Goal: Information Seeking & Learning: Learn about a topic

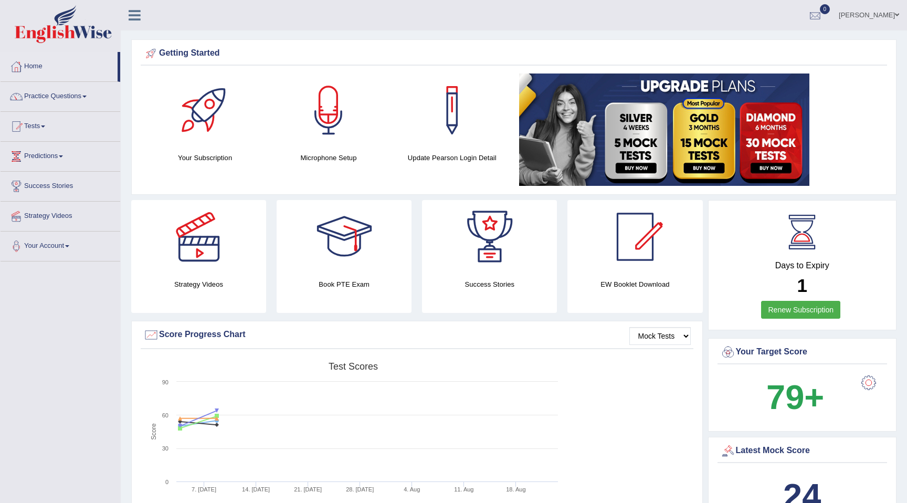
click at [809, 18] on div at bounding box center [815, 16] width 16 height 16
click at [756, 39] on link "See All Alerts" at bounding box center [752, 44] width 58 height 12
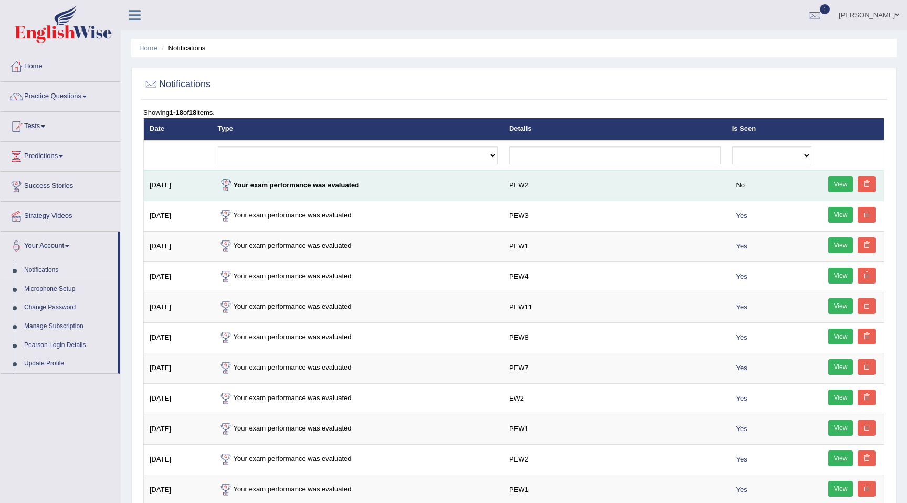
click at [839, 185] on link "View" at bounding box center [840, 184] width 25 height 16
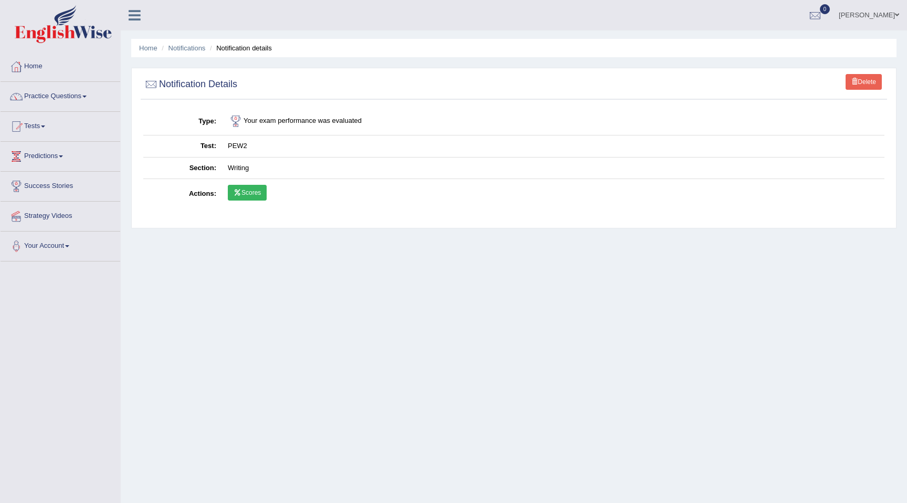
click at [240, 192] on icon at bounding box center [238, 193] width 8 height 6
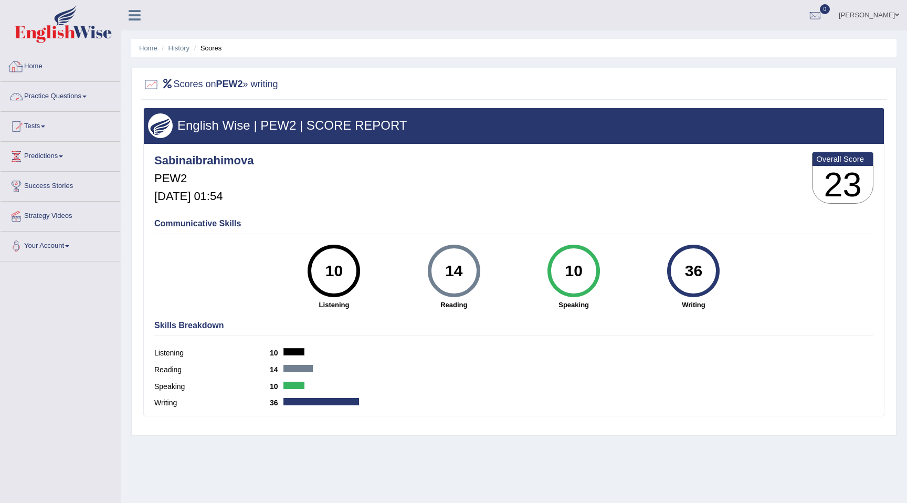
click at [35, 38] on img at bounding box center [63, 24] width 97 height 38
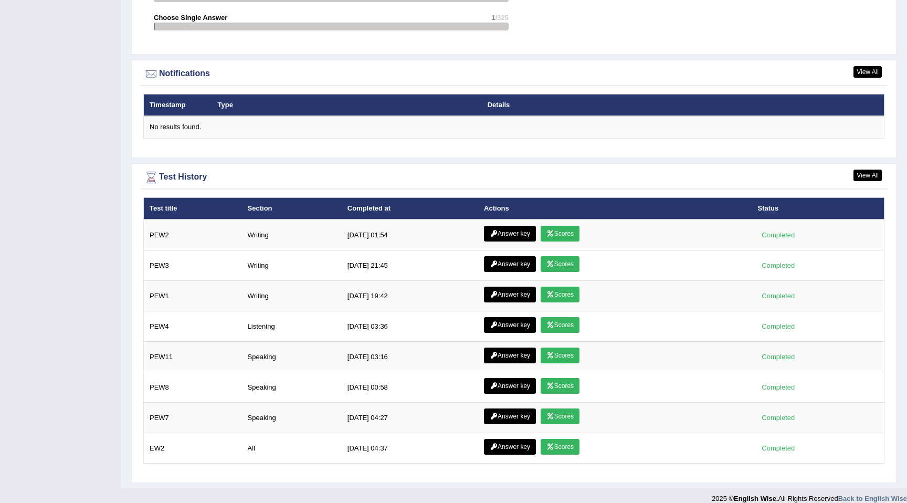
scroll to position [1238, 0]
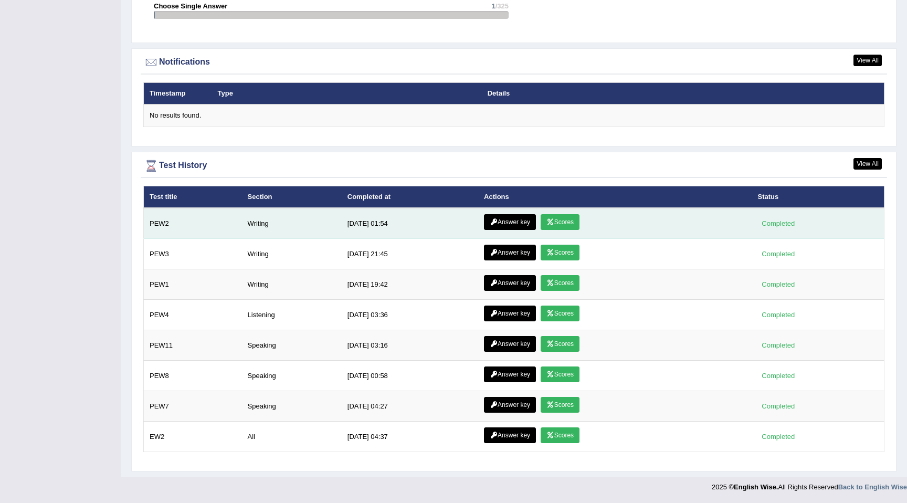
click at [503, 221] on link "Answer key" at bounding box center [510, 222] width 52 height 16
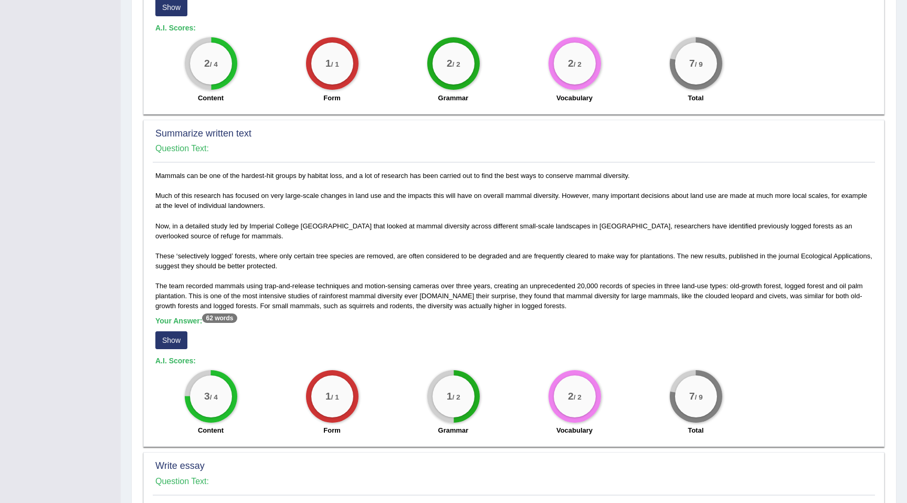
scroll to position [372, 0]
click at [177, 342] on button "Show" at bounding box center [171, 339] width 32 height 18
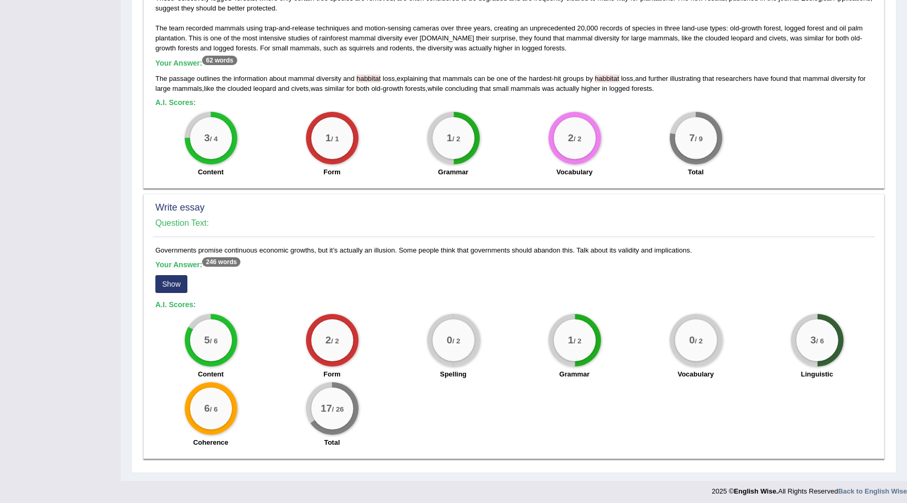
scroll to position [629, 0]
click at [173, 281] on button "Show" at bounding box center [171, 284] width 32 height 18
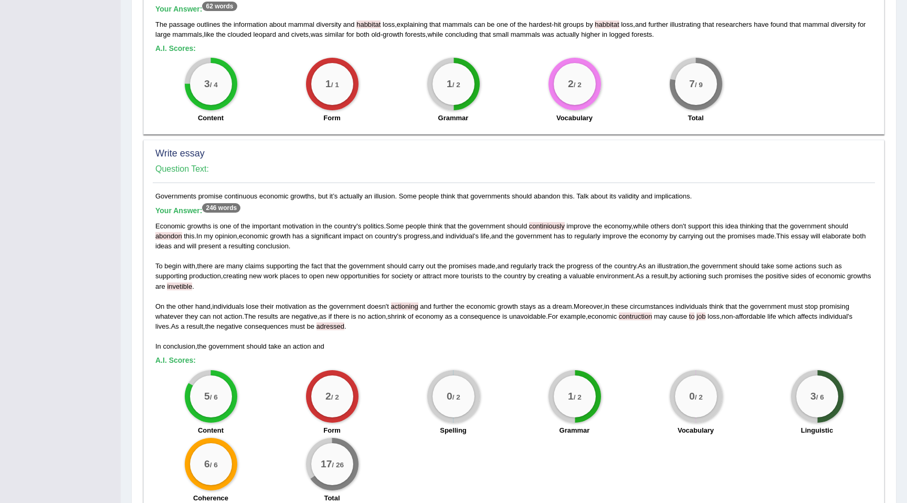
scroll to position [686, 0]
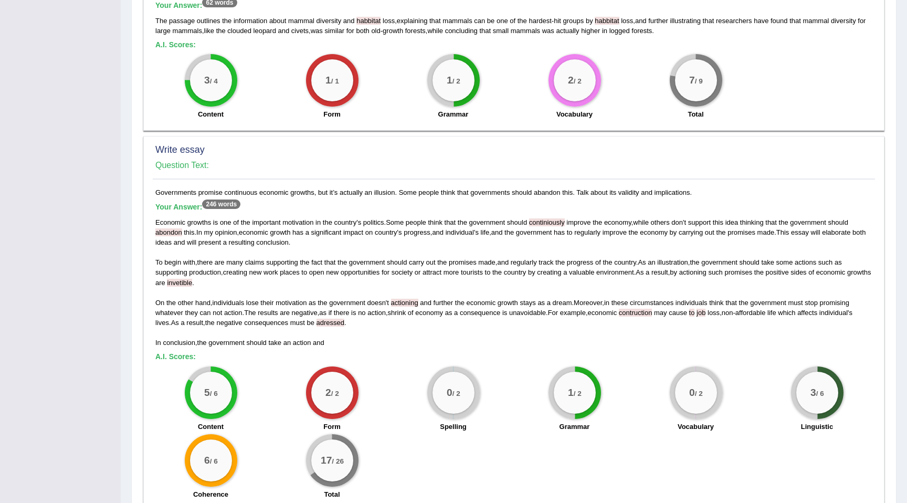
click at [562, 225] on span "continiously" at bounding box center [547, 222] width 36 height 8
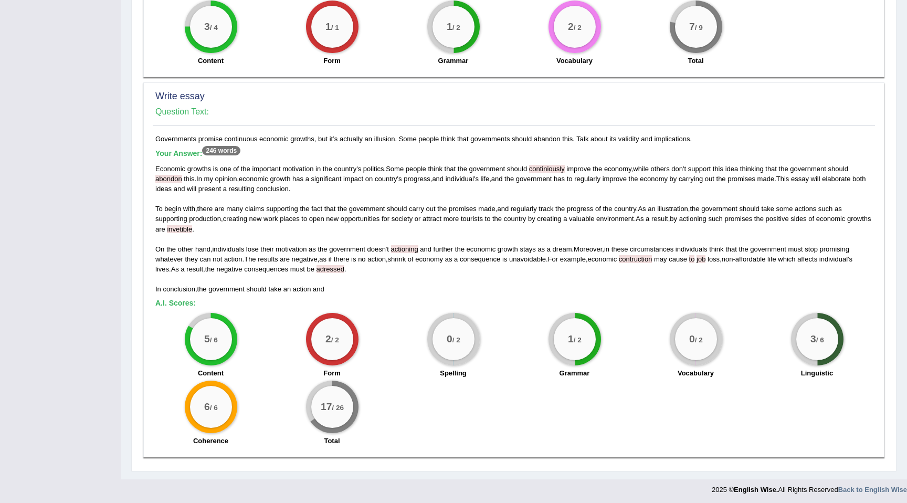
scroll to position [743, 0]
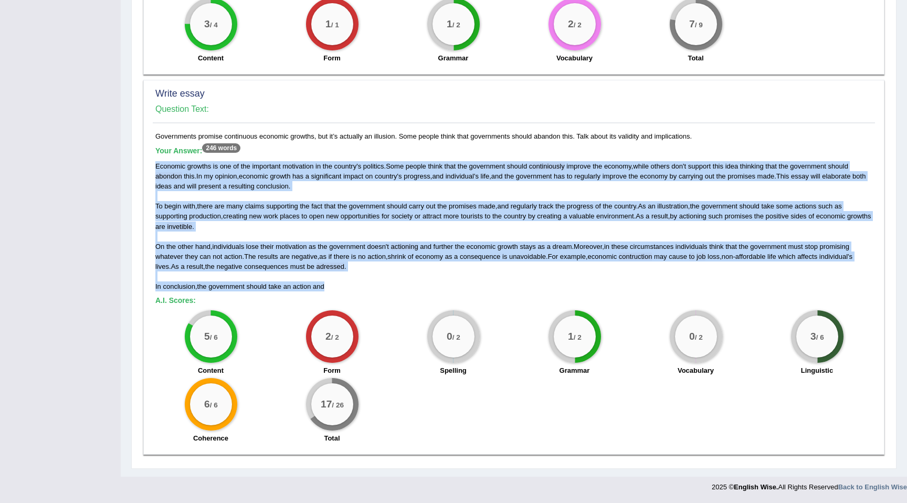
drag, startPoint x: 156, startPoint y: 163, endPoint x: 354, endPoint y: 293, distance: 236.6
click at [354, 293] on div "Governments promise continuous economic growths, but it’s actually an illusion.…" at bounding box center [514, 290] width 722 height 318
copy div "Economic growths is one of the important motivation in the country ' s politics…"
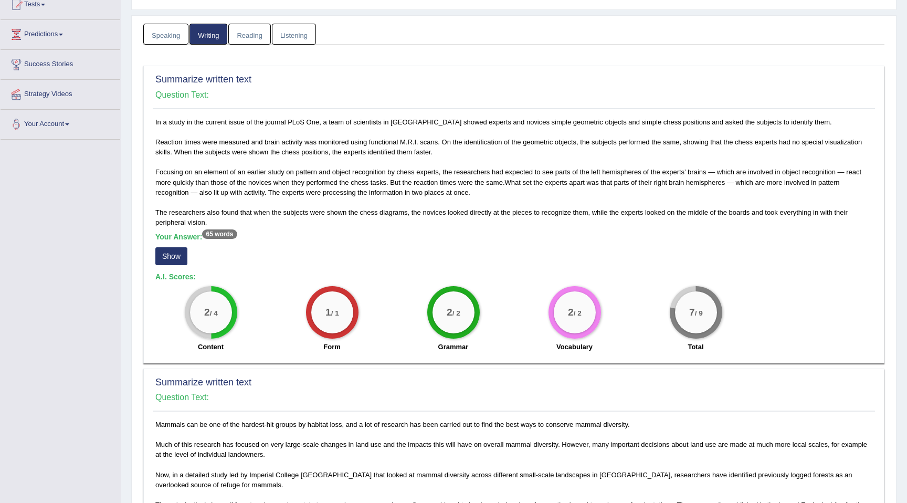
scroll to position [0, 0]
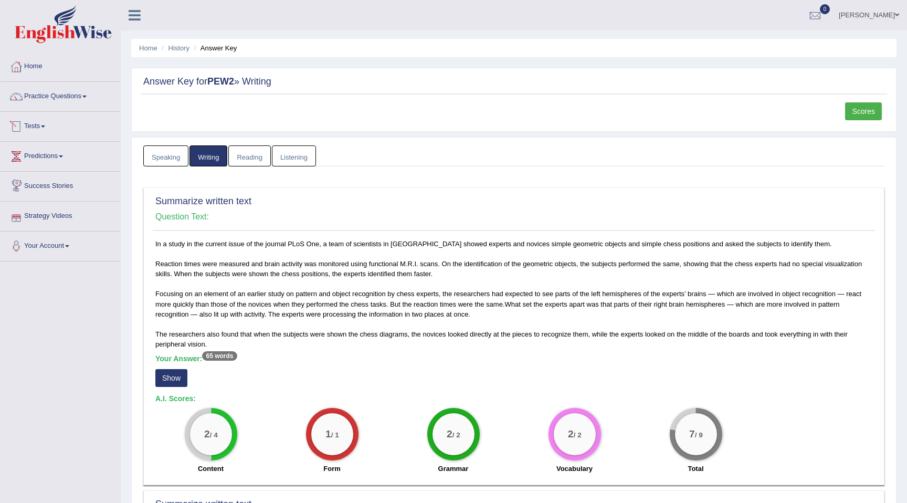
click at [41, 127] on link "Tests" at bounding box center [61, 125] width 120 height 26
click at [61, 100] on link "Practice Questions" at bounding box center [61, 95] width 120 height 26
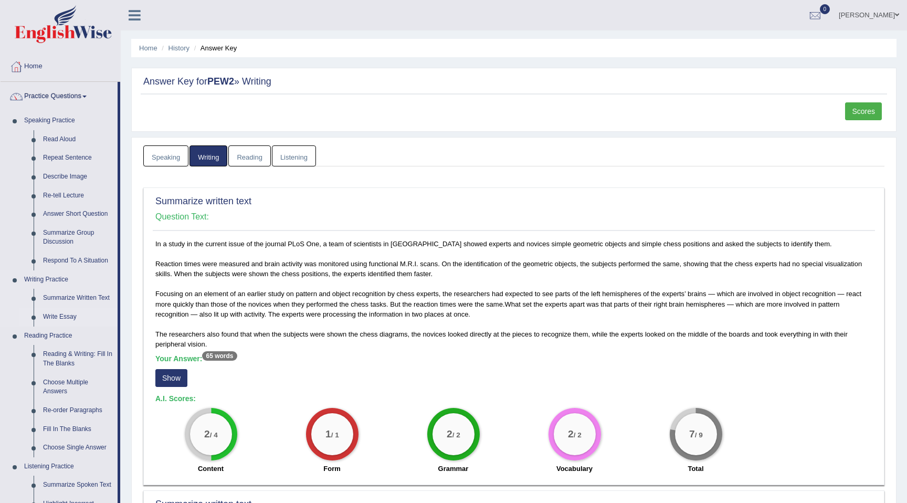
click at [59, 317] on link "Write Essay" at bounding box center [77, 317] width 79 height 19
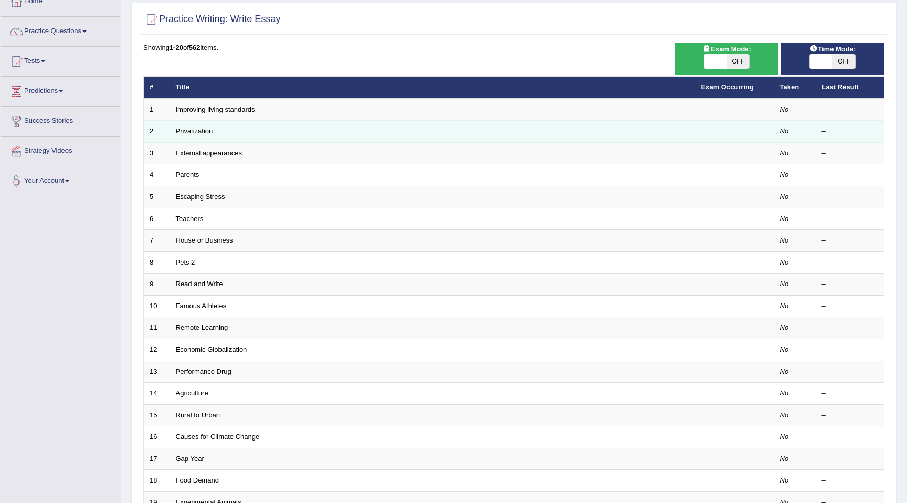
scroll to position [54, 0]
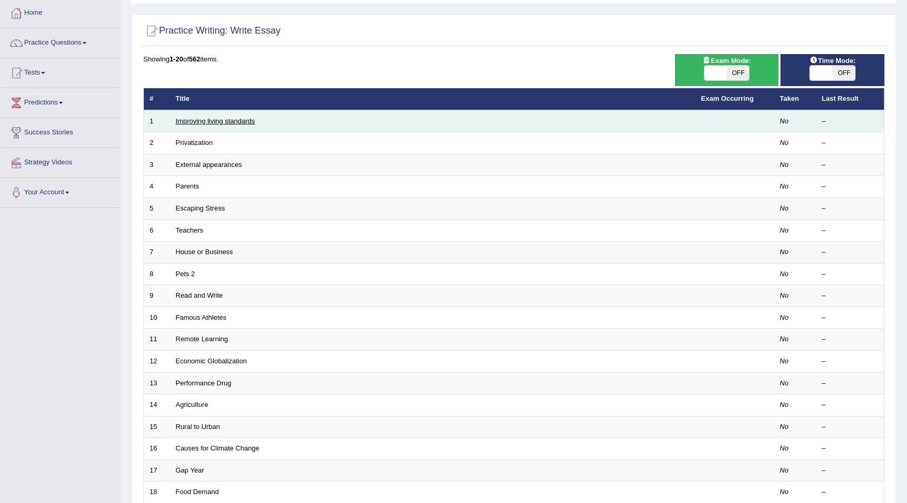
click at [255, 125] on link "Improving living standards" at bounding box center [215, 121] width 79 height 8
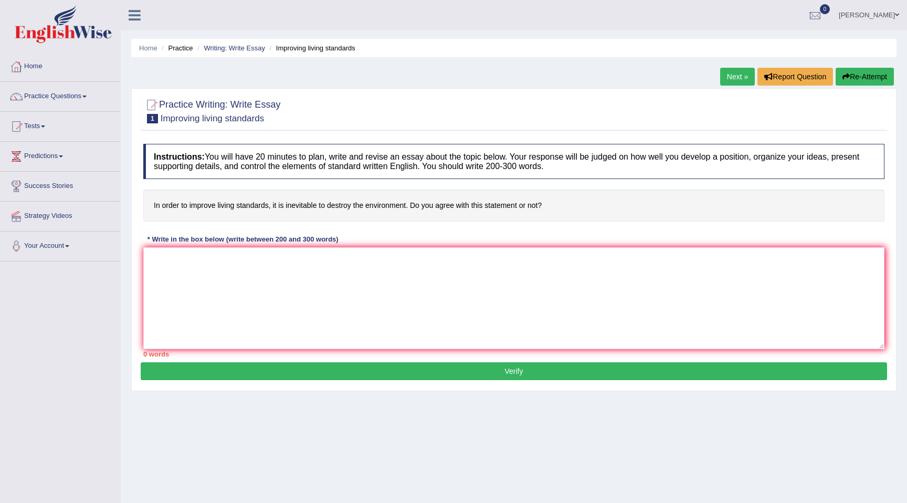
click at [733, 77] on link "Next »" at bounding box center [737, 77] width 35 height 18
click at [692, 76] on link "« Prev" at bounding box center [699, 77] width 35 height 18
click at [732, 80] on link "Next »" at bounding box center [737, 77] width 35 height 18
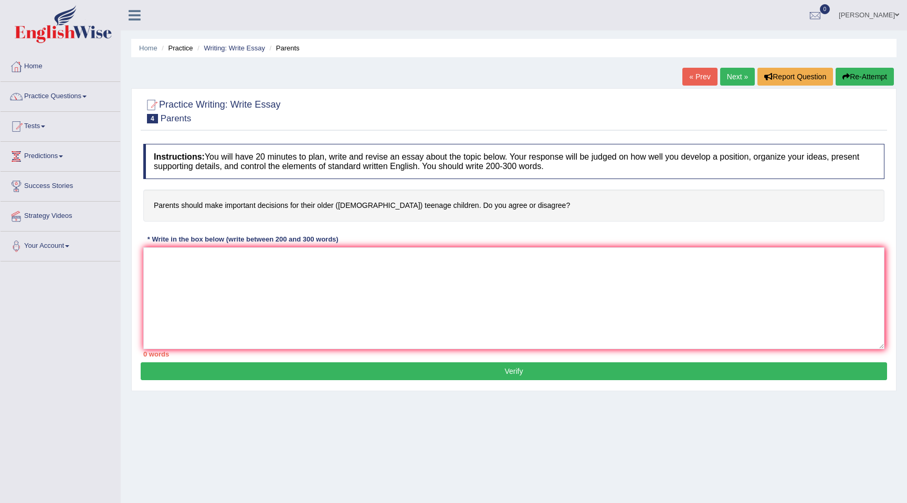
click at [732, 80] on link "Next »" at bounding box center [737, 77] width 35 height 18
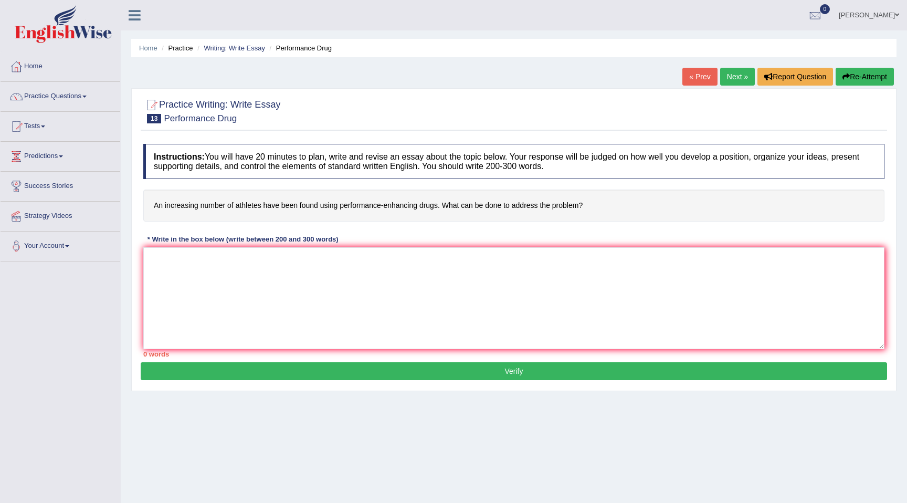
click at [701, 75] on link "« Prev" at bounding box center [699, 77] width 35 height 18
click at [725, 80] on link "Next »" at bounding box center [737, 77] width 35 height 18
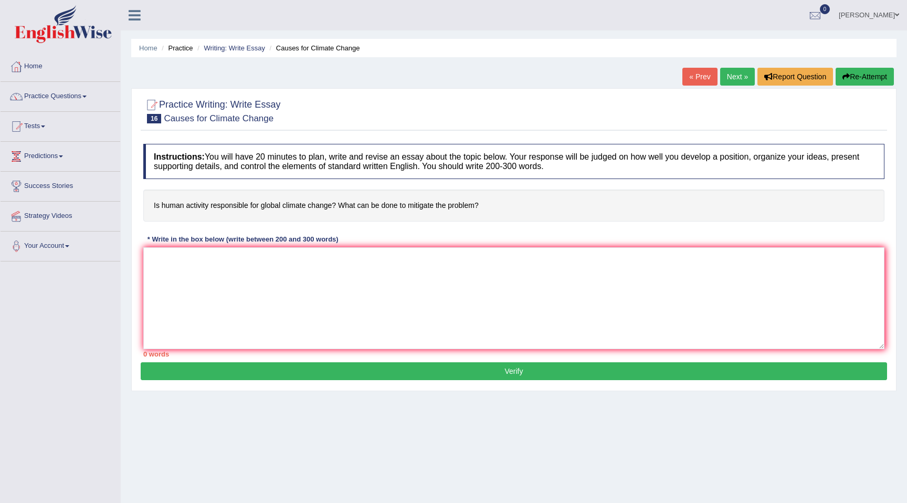
click at [725, 80] on link "Next »" at bounding box center [737, 77] width 35 height 18
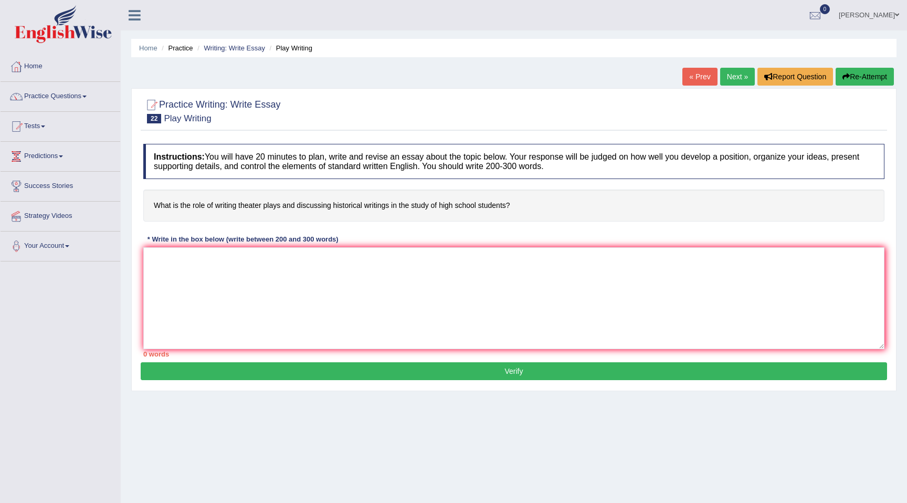
click at [725, 80] on link "Next »" at bounding box center [737, 77] width 35 height 18
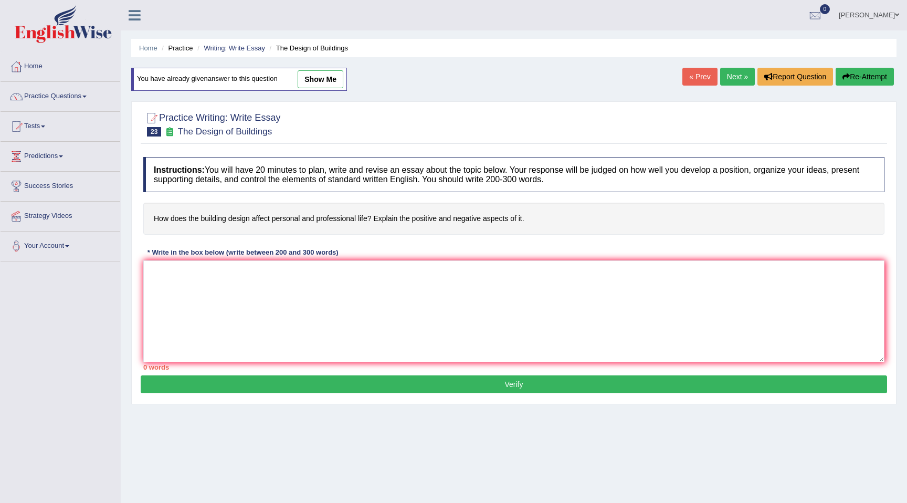
click at [725, 80] on link "Next »" at bounding box center [737, 77] width 35 height 18
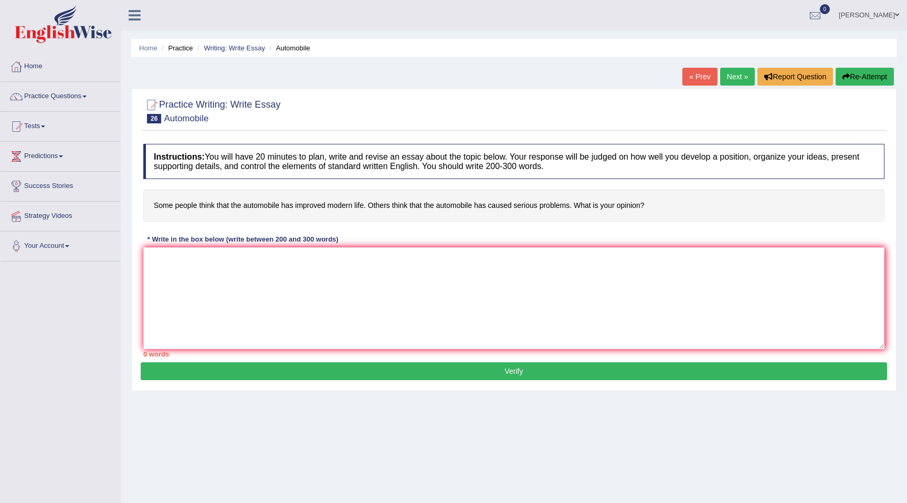
click at [725, 80] on link "Next »" at bounding box center [737, 77] width 35 height 18
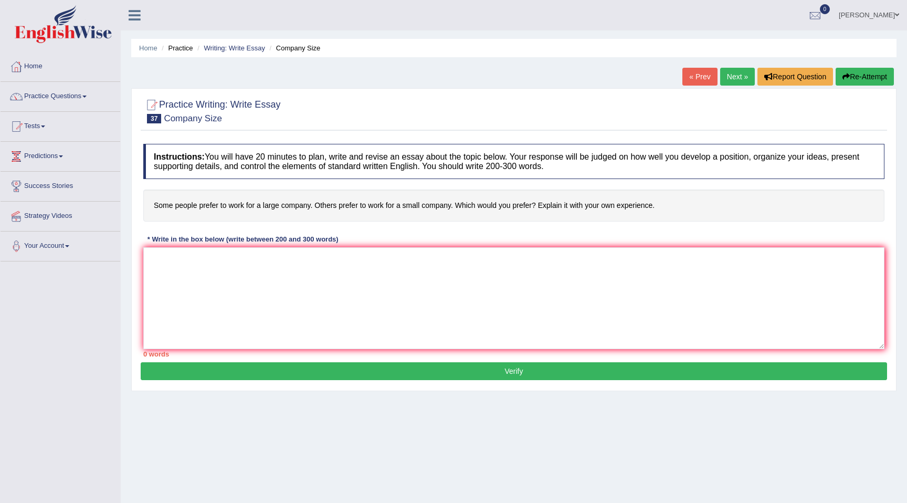
click at [725, 80] on link "Next »" at bounding box center [737, 77] width 35 height 18
click at [725, 81] on link "Next »" at bounding box center [737, 77] width 35 height 18
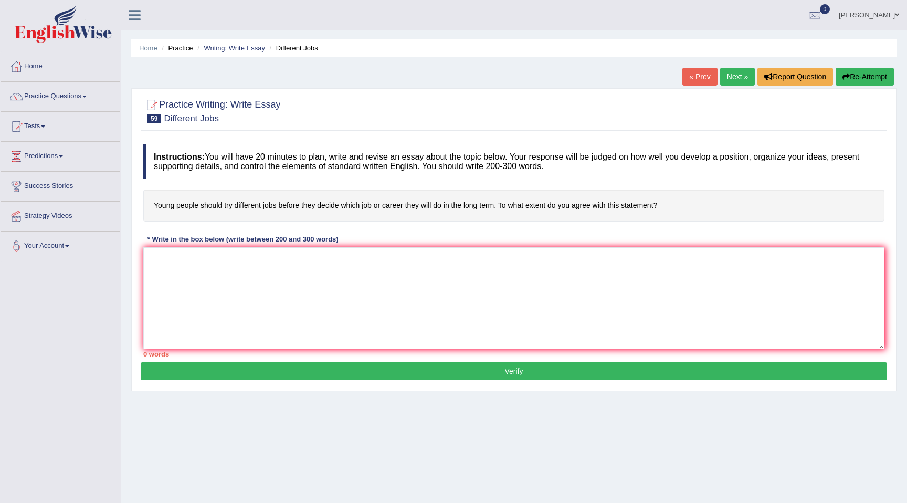
click at [725, 81] on link "Next »" at bounding box center [737, 77] width 35 height 18
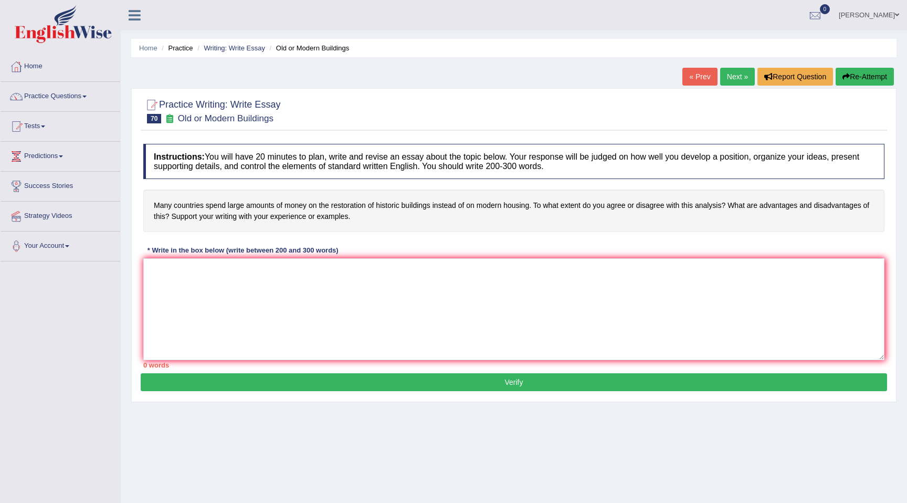
click at [725, 81] on link "Next »" at bounding box center [737, 77] width 35 height 18
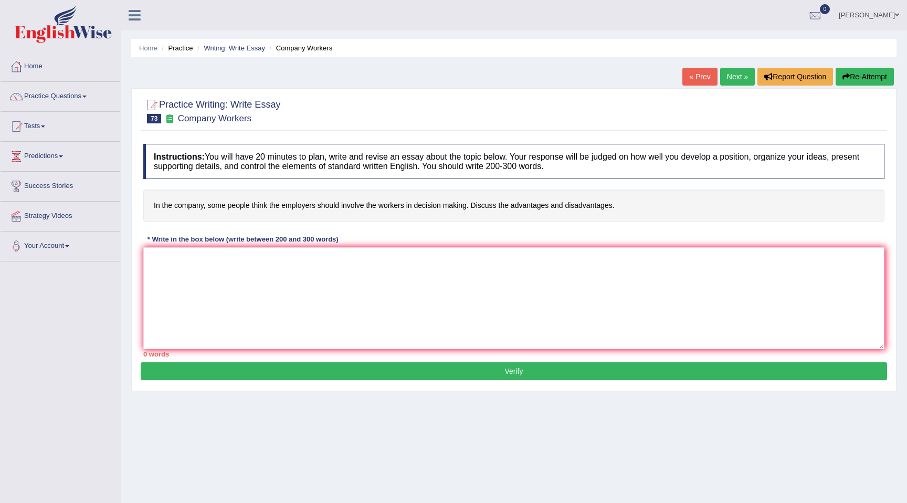
click at [725, 81] on link "Next »" at bounding box center [737, 77] width 35 height 18
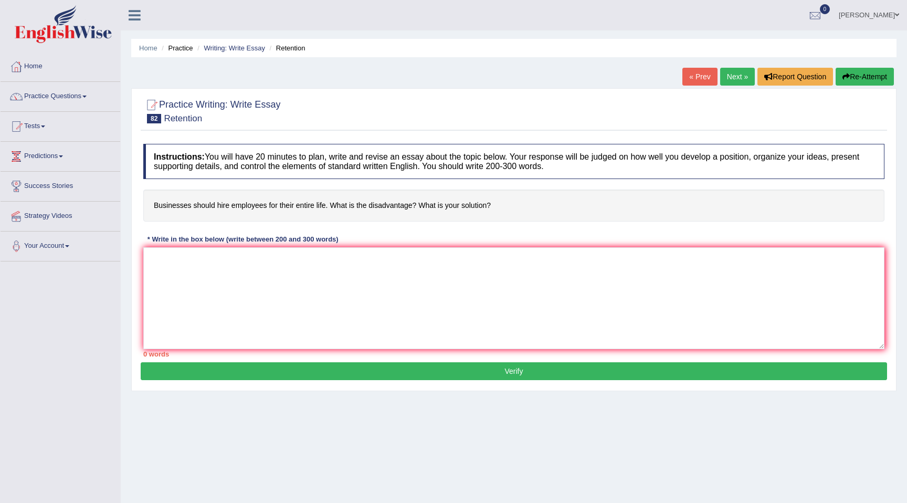
click at [725, 81] on link "Next »" at bounding box center [737, 77] width 35 height 18
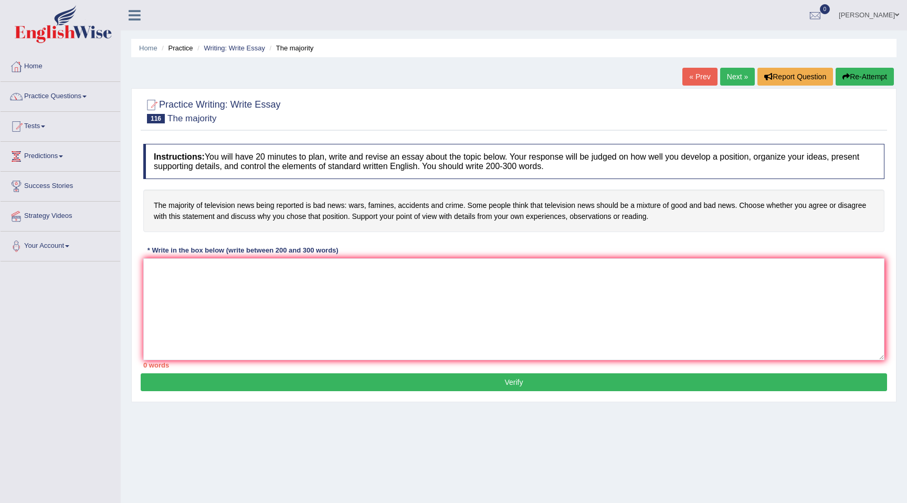
click at [705, 79] on link "« Prev" at bounding box center [699, 77] width 35 height 18
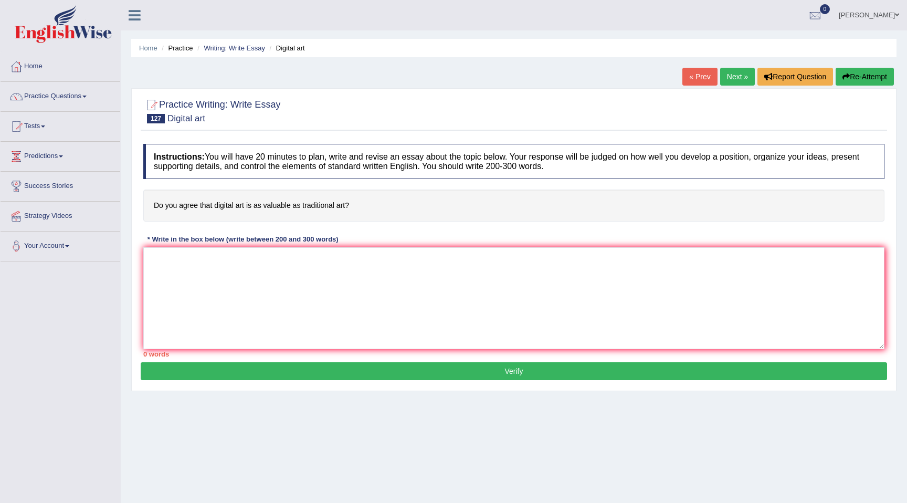
click at [721, 79] on link "Next »" at bounding box center [737, 77] width 35 height 18
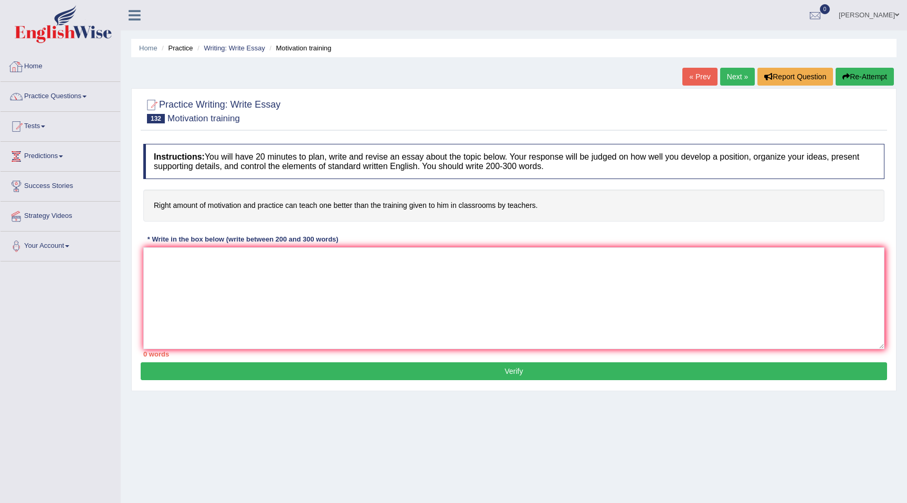
click at [30, 67] on link "Home" at bounding box center [61, 65] width 120 height 26
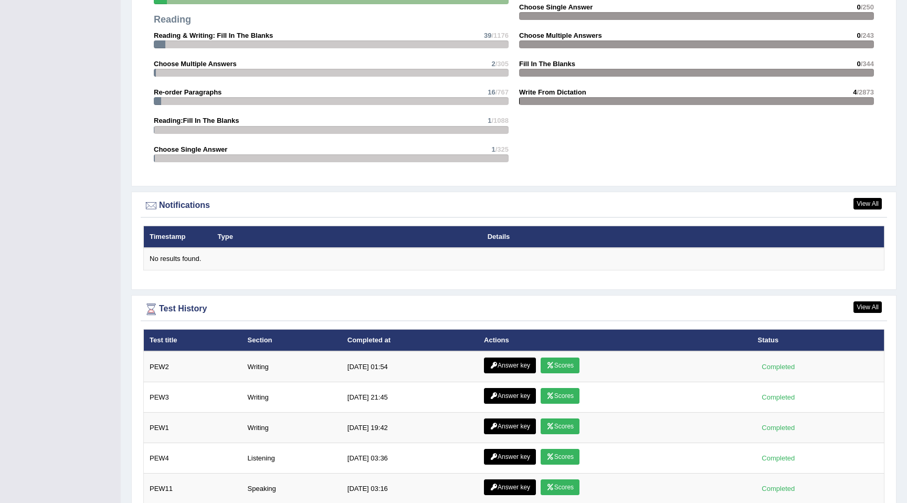
scroll to position [1238, 0]
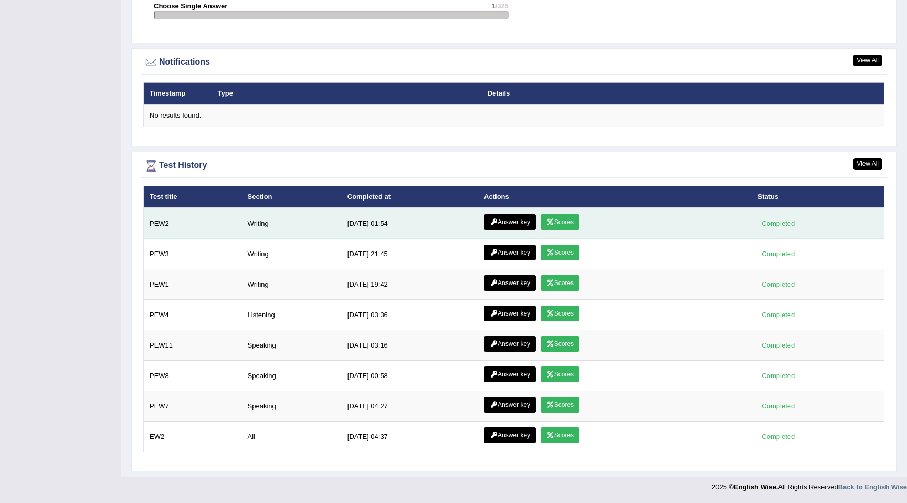
click at [504, 222] on link "Answer key" at bounding box center [510, 222] width 52 height 16
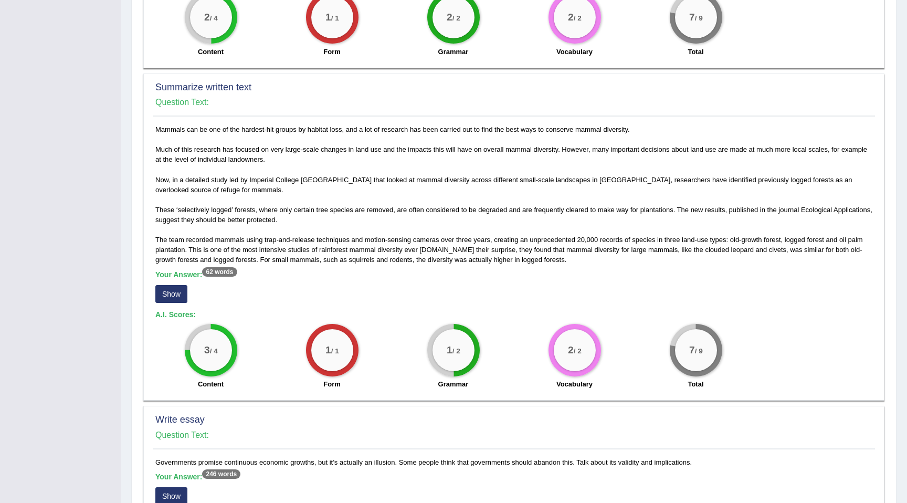
scroll to position [416, 0]
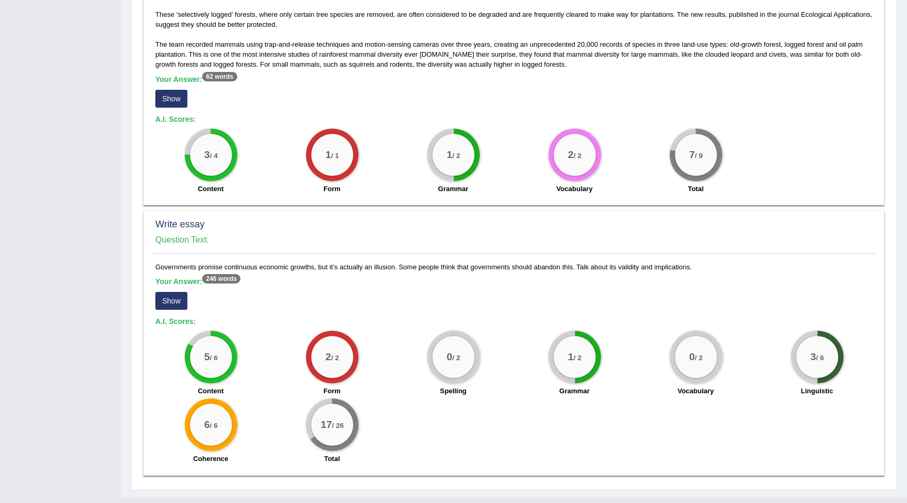
click at [173, 306] on button "Show" at bounding box center [171, 301] width 32 height 18
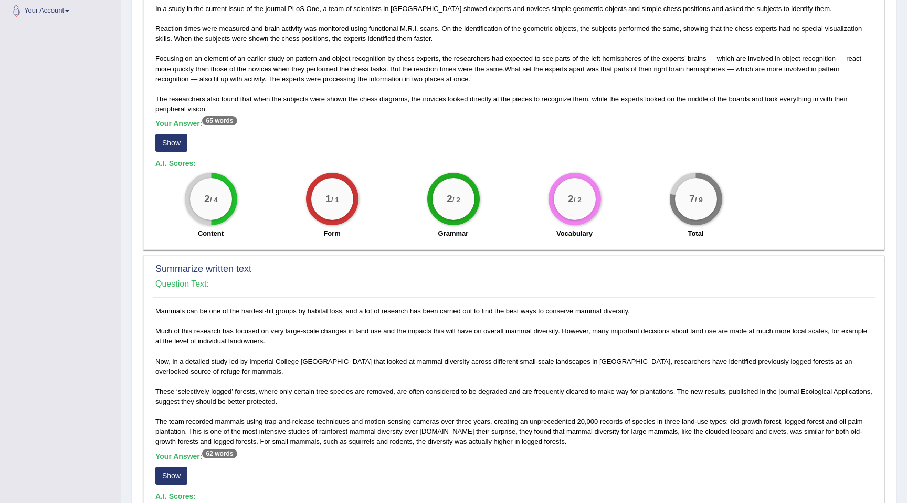
scroll to position [0, 0]
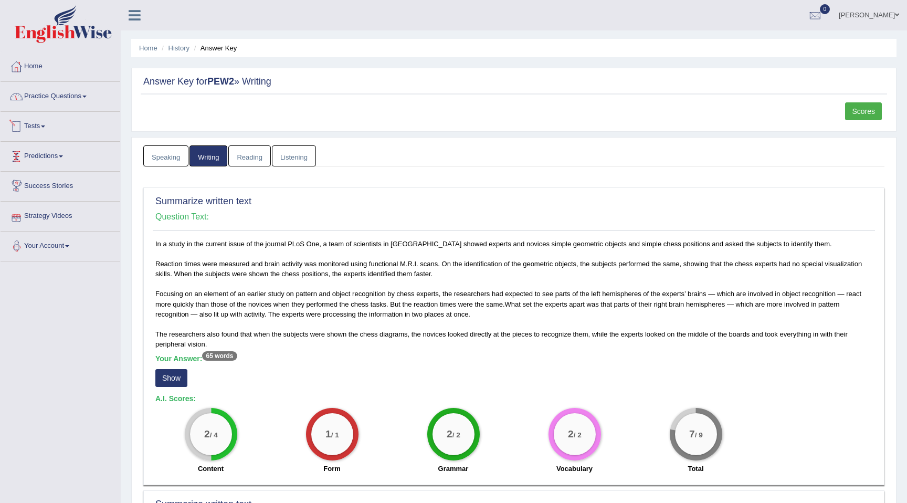
click at [55, 100] on link "Practice Questions" at bounding box center [61, 95] width 120 height 26
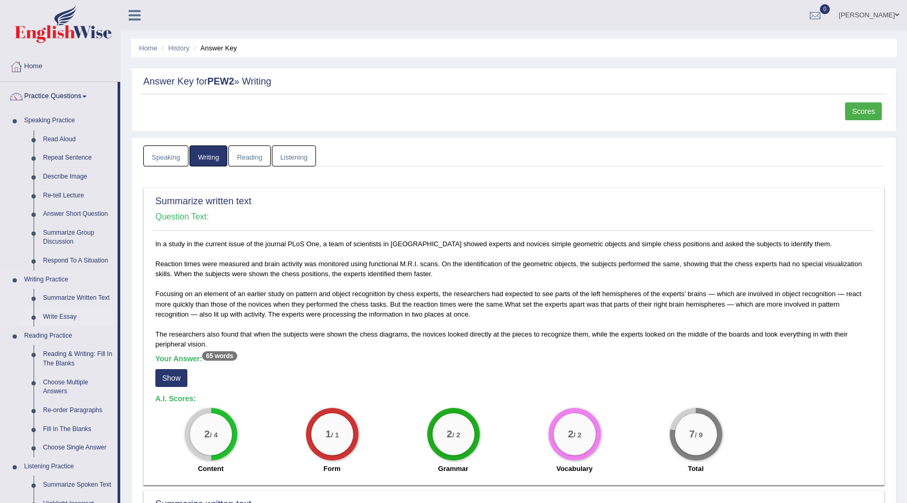
click at [56, 317] on link "Write Essay" at bounding box center [77, 317] width 79 height 19
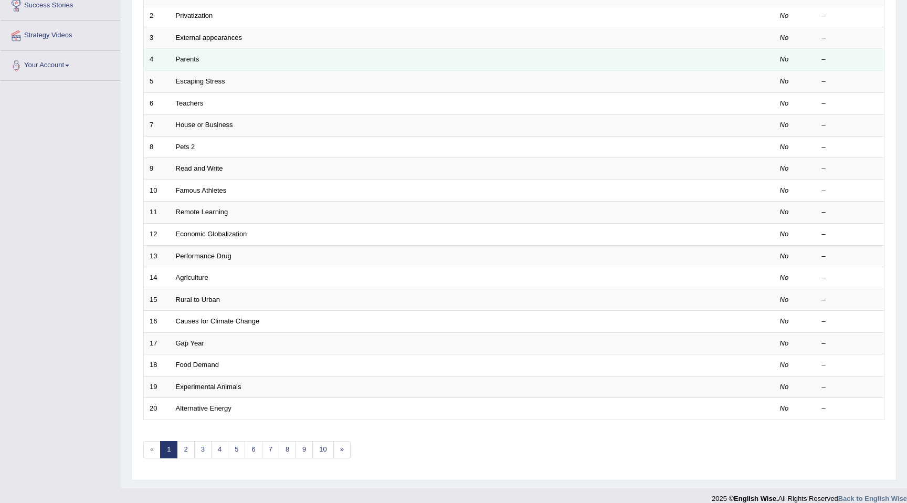
scroll to position [192, 0]
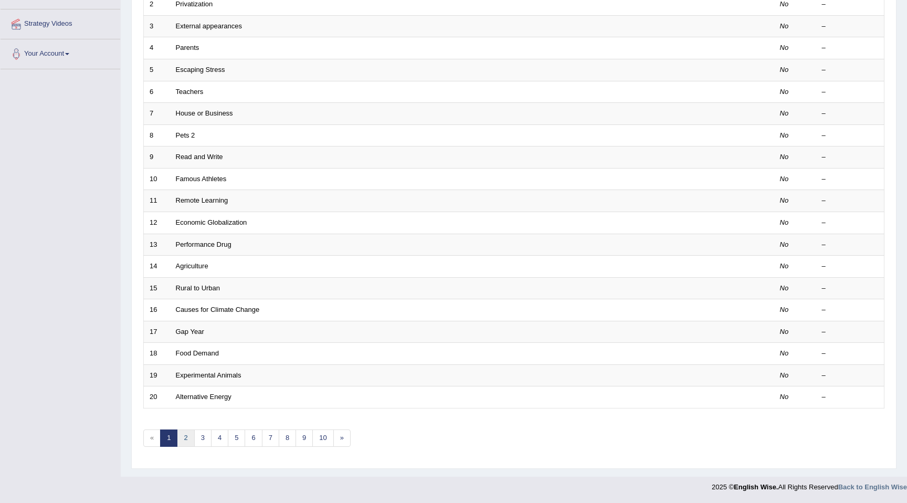
click at [180, 446] on link "2" at bounding box center [185, 437] width 17 height 17
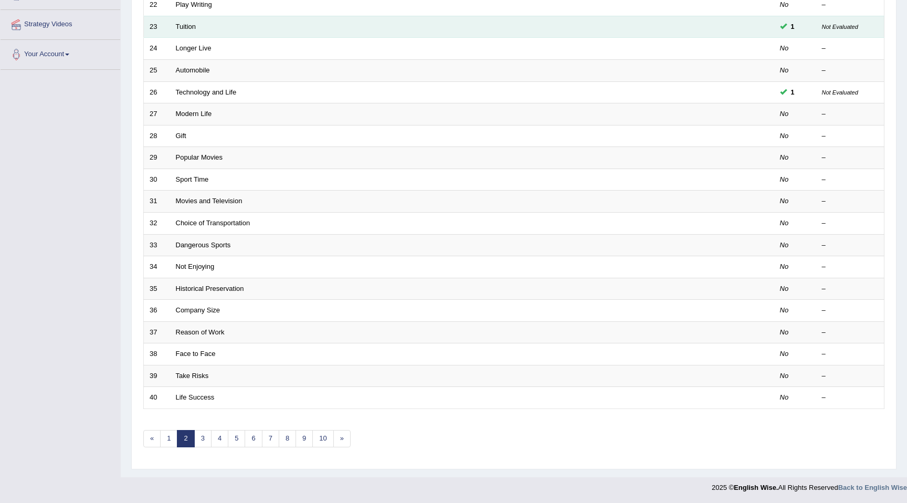
scroll to position [192, 0]
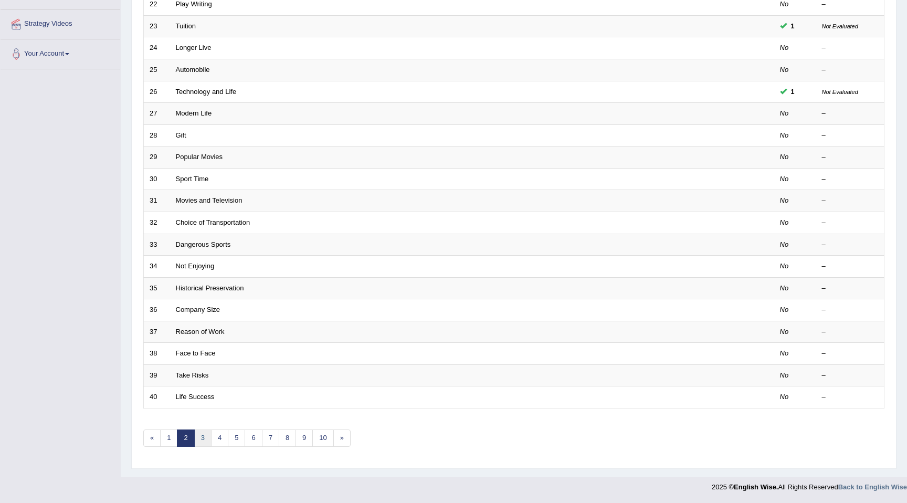
click at [208, 441] on link "3" at bounding box center [202, 437] width 17 height 17
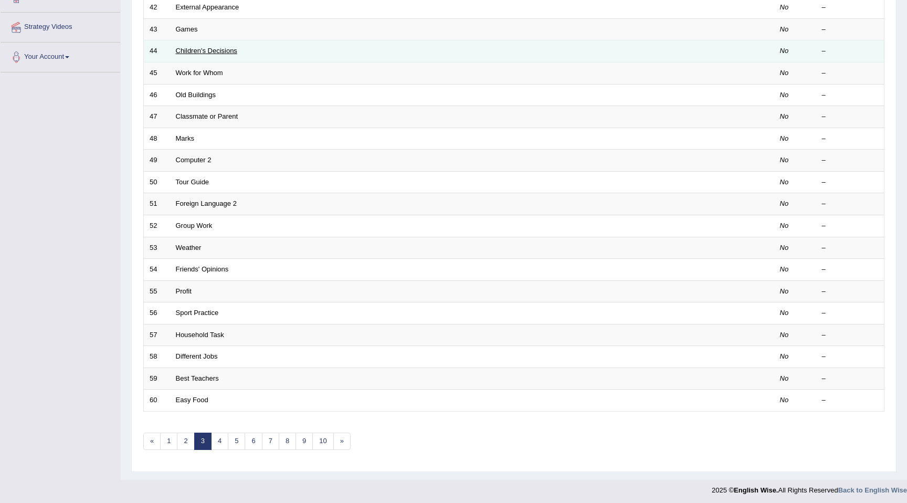
scroll to position [190, 0]
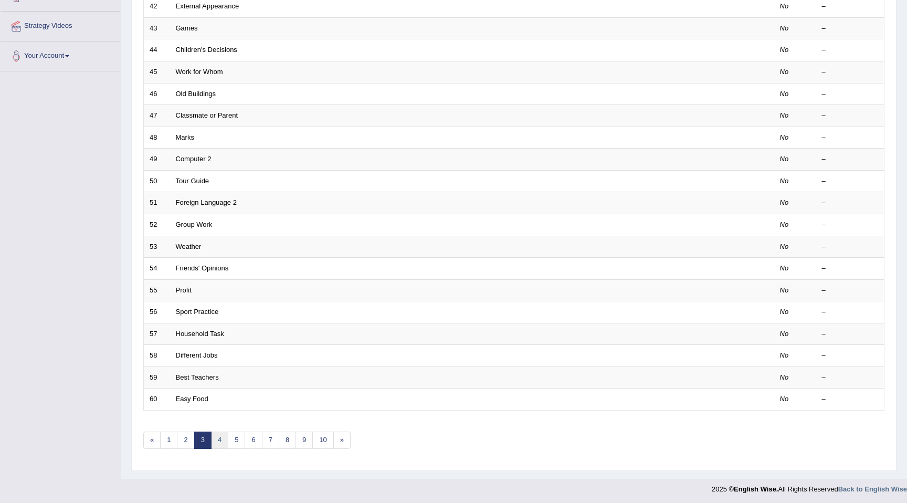
click at [219, 434] on link "4" at bounding box center [219, 439] width 17 height 17
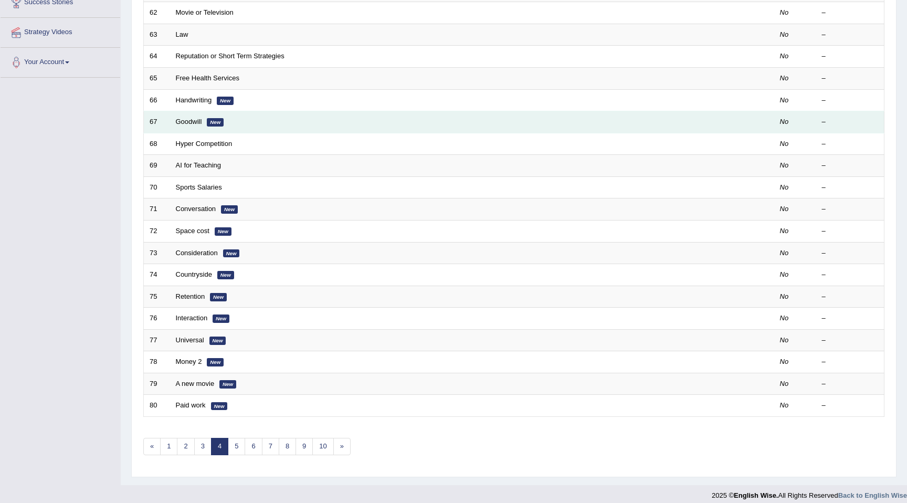
scroll to position [185, 0]
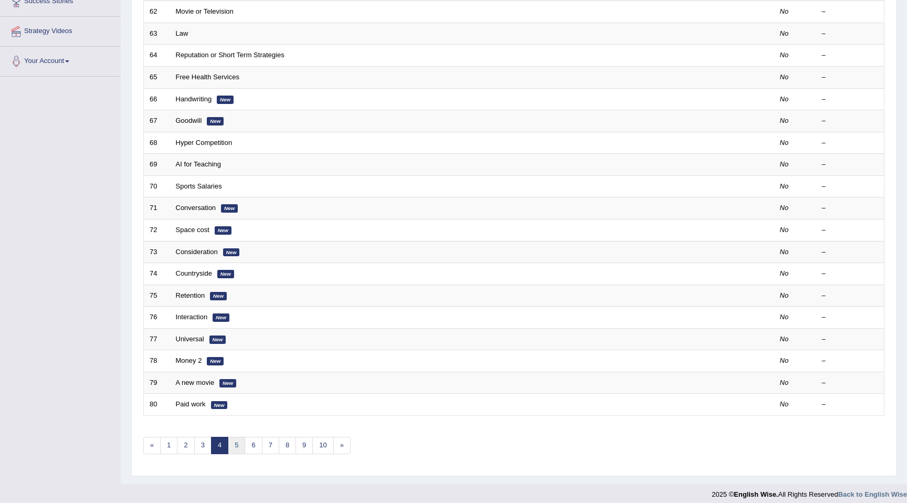
click at [233, 446] on link "5" at bounding box center [236, 445] width 17 height 17
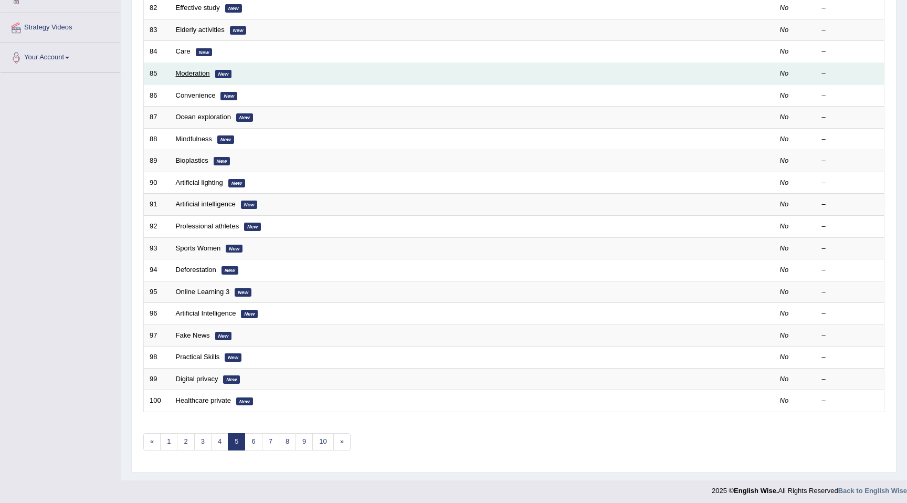
scroll to position [192, 0]
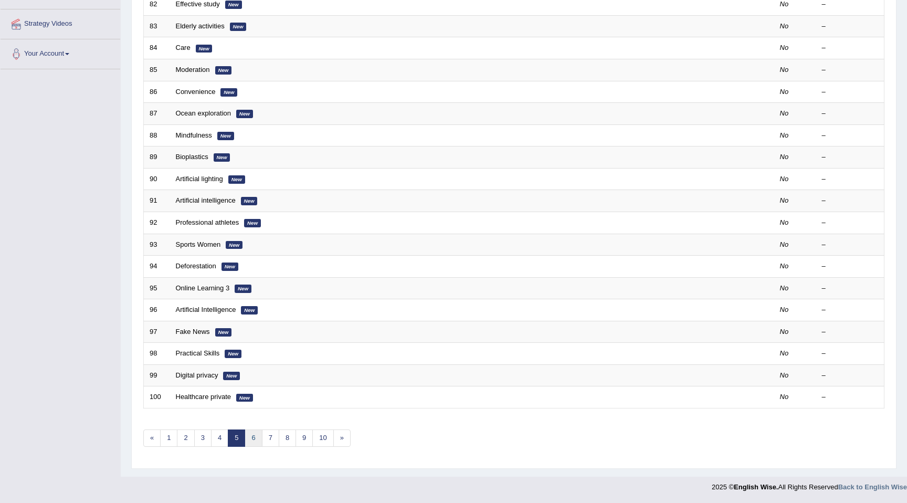
click at [254, 435] on link "6" at bounding box center [253, 437] width 17 height 17
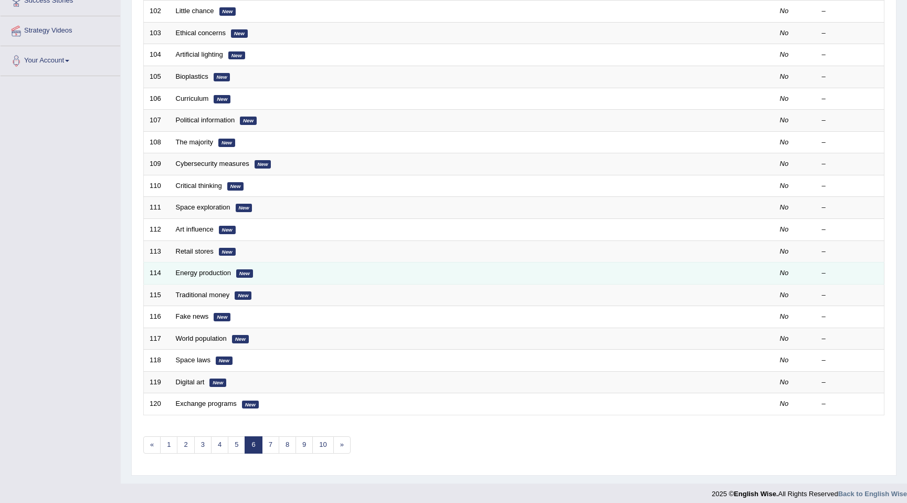
scroll to position [192, 0]
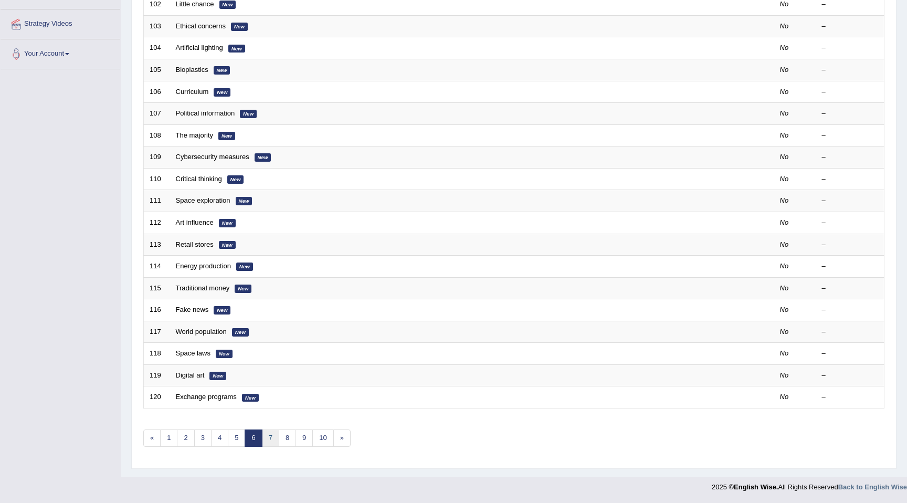
click at [273, 436] on link "7" at bounding box center [270, 437] width 17 height 17
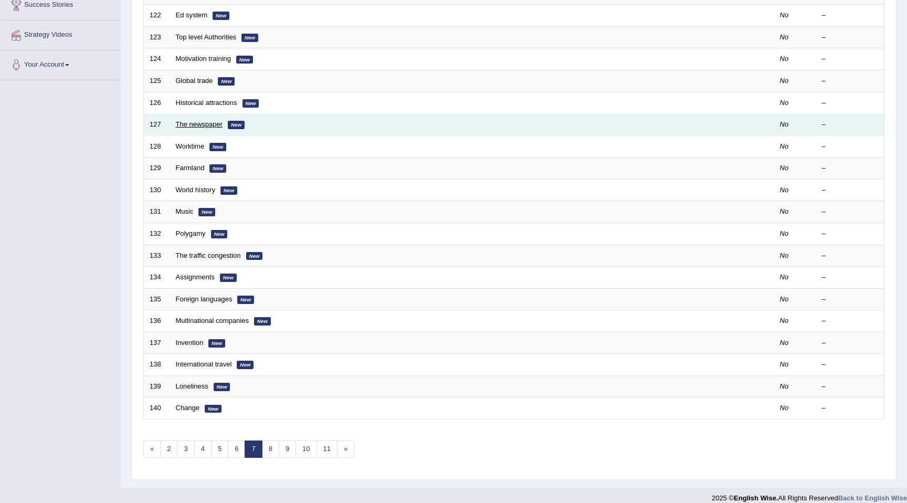
scroll to position [192, 0]
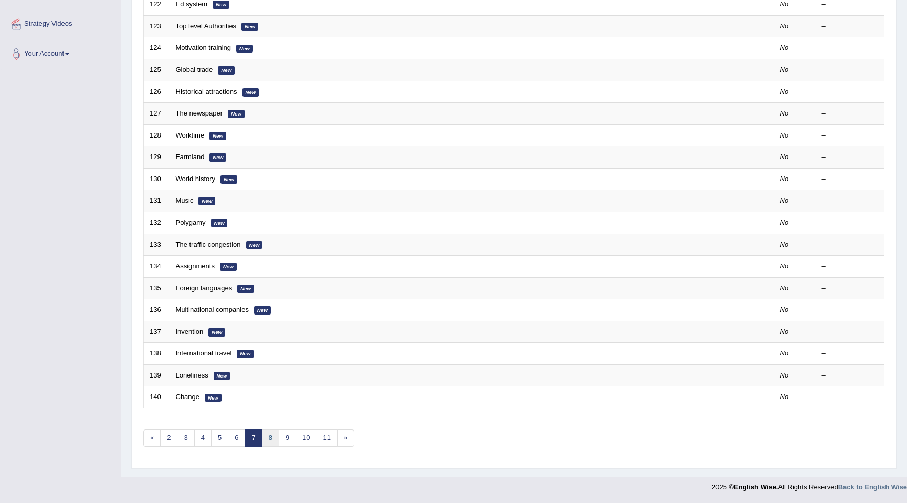
click at [275, 437] on link "8" at bounding box center [270, 437] width 17 height 17
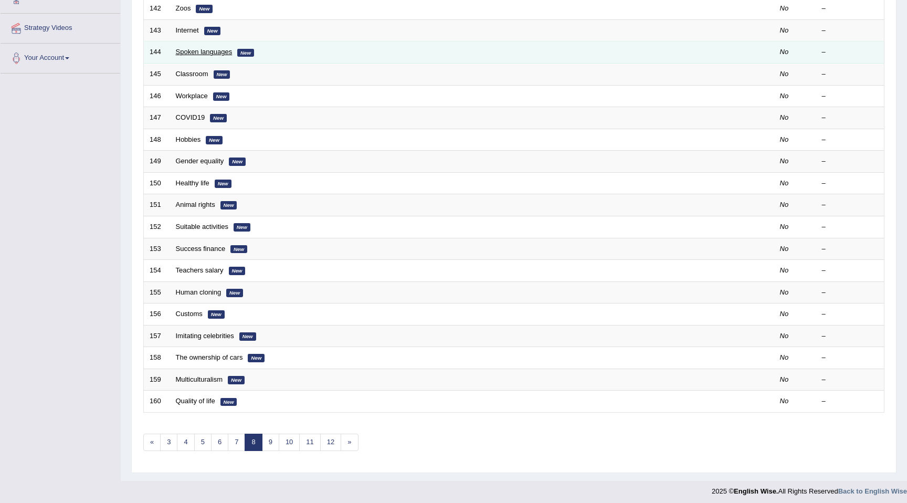
scroll to position [192, 0]
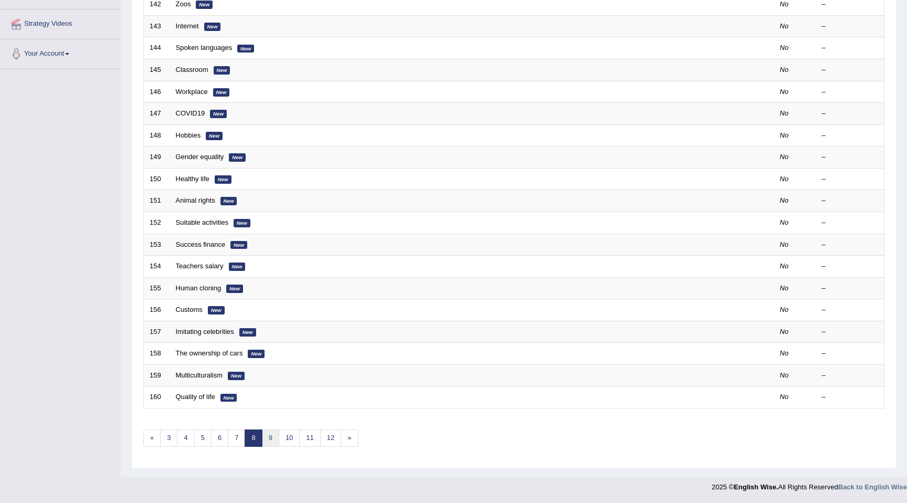
click at [271, 435] on link "9" at bounding box center [270, 437] width 17 height 17
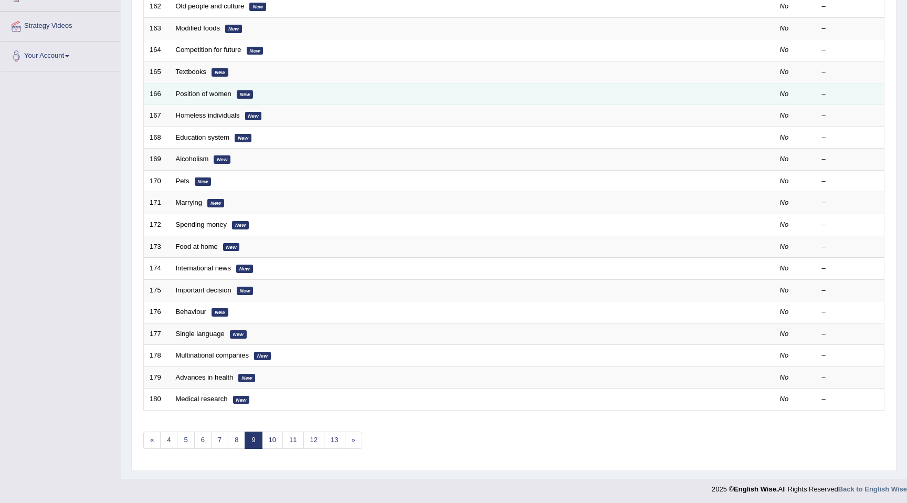
scroll to position [192, 0]
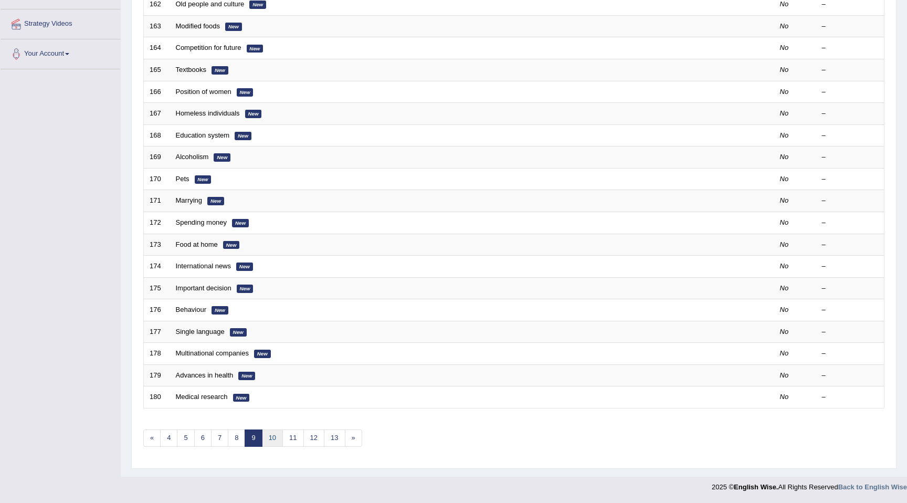
click at [279, 441] on link "10" at bounding box center [272, 437] width 21 height 17
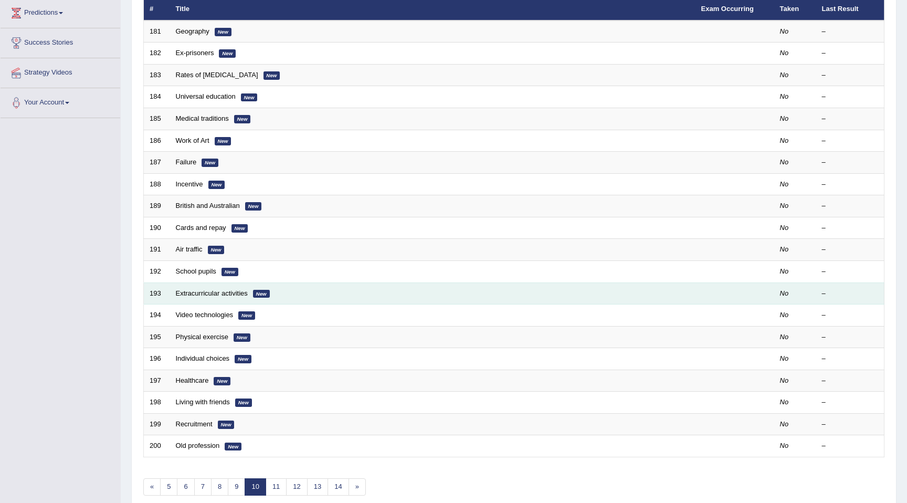
scroll to position [145, 0]
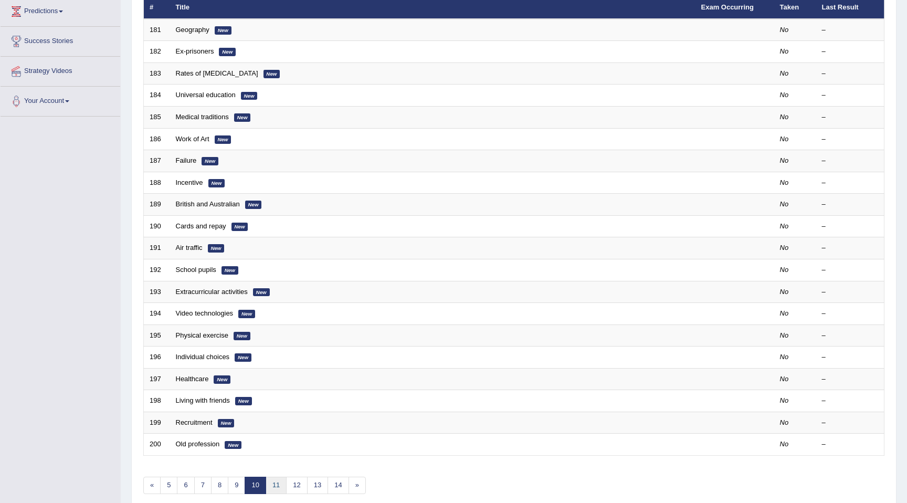
click at [277, 486] on link "11" at bounding box center [276, 485] width 21 height 17
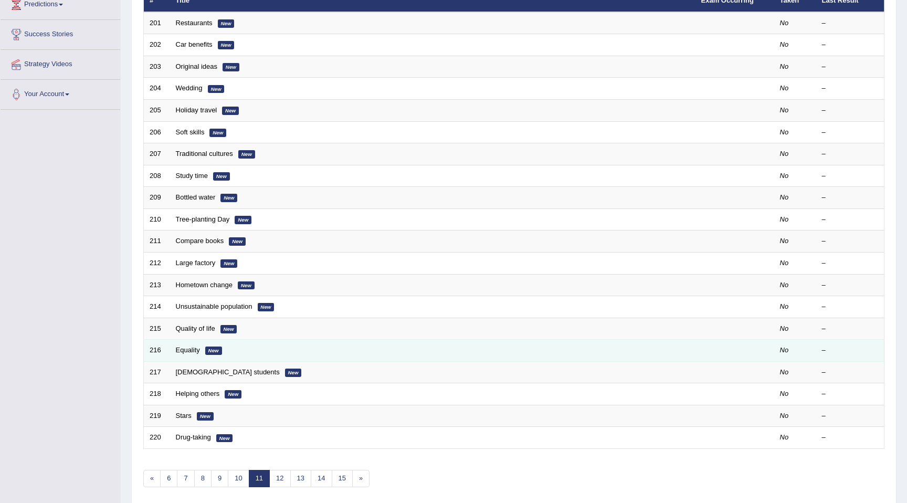
scroll to position [156, 0]
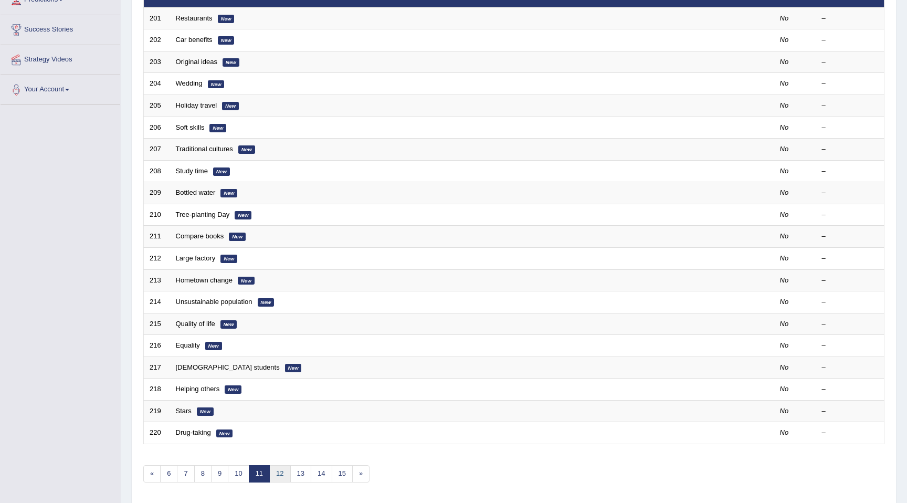
click at [285, 474] on link "12" at bounding box center [279, 473] width 21 height 17
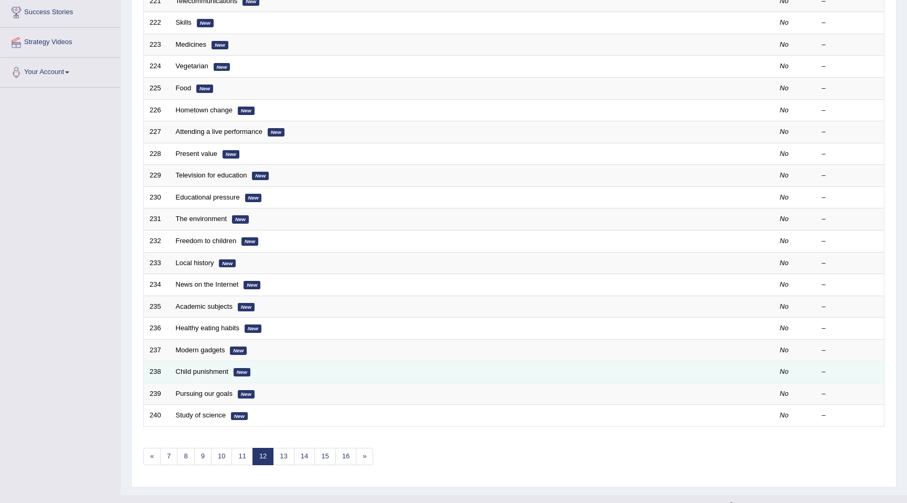
scroll to position [176, 0]
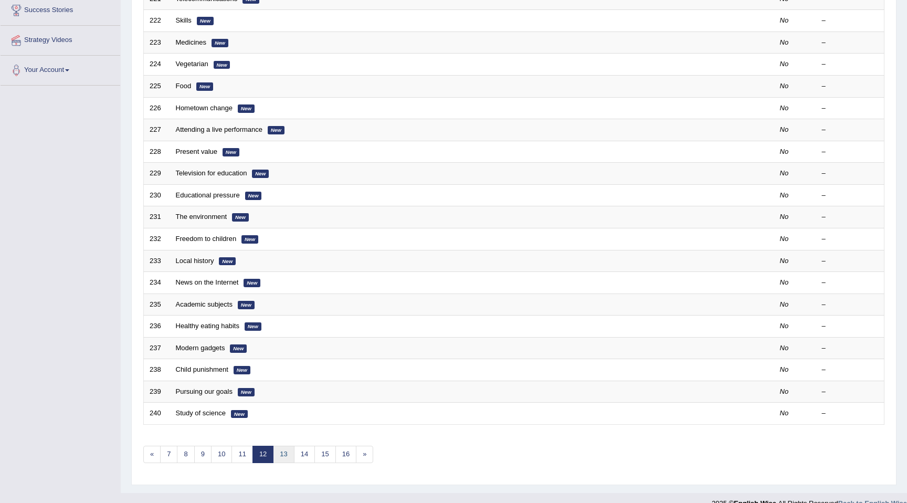
click at [287, 453] on link "13" at bounding box center [283, 454] width 21 height 17
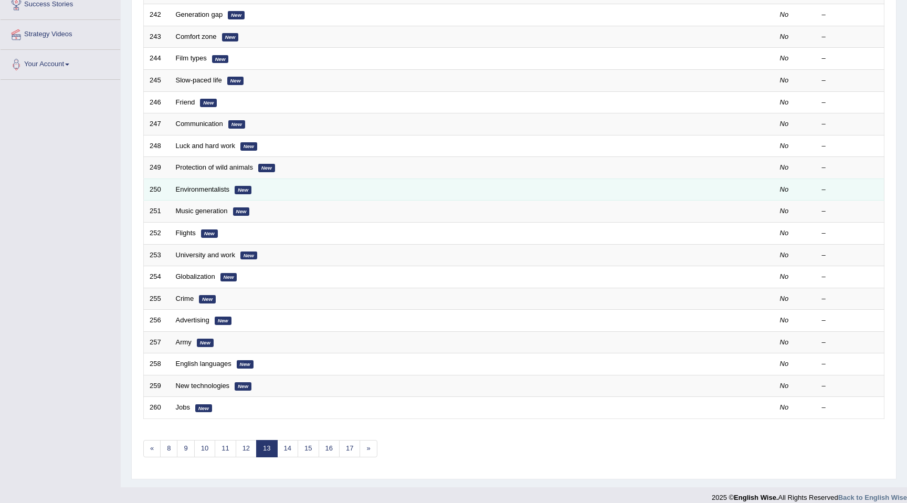
scroll to position [192, 0]
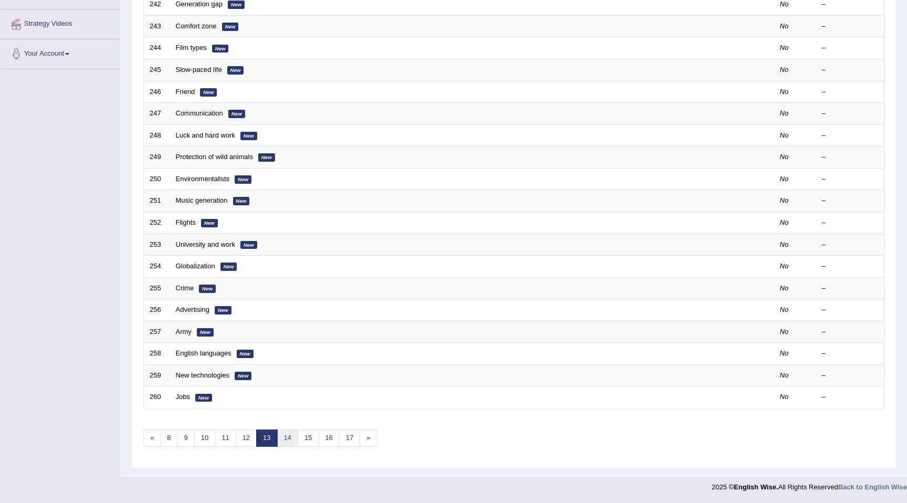
click at [291, 442] on link "14" at bounding box center [287, 437] width 21 height 17
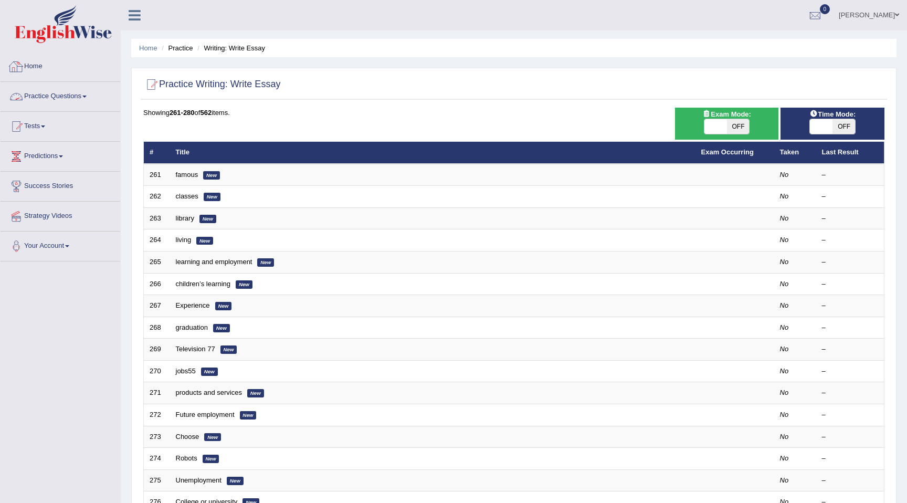
click at [22, 63] on div at bounding box center [16, 67] width 16 height 16
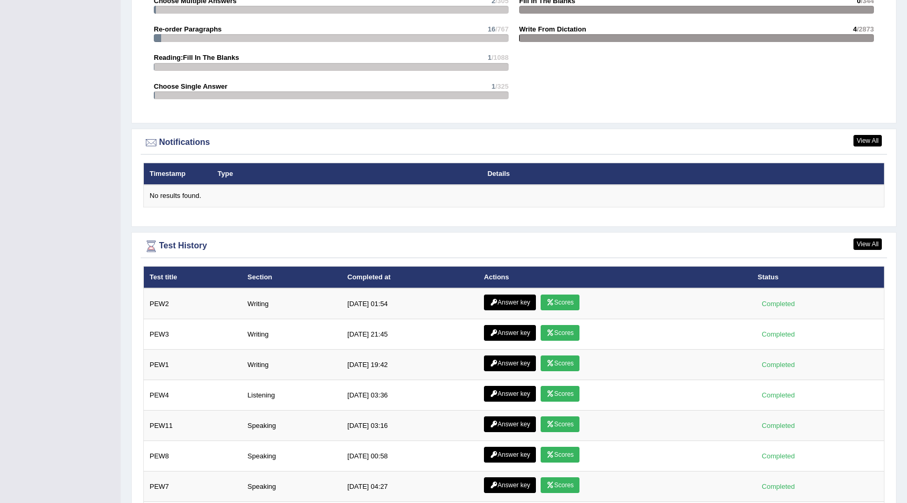
scroll to position [1178, 0]
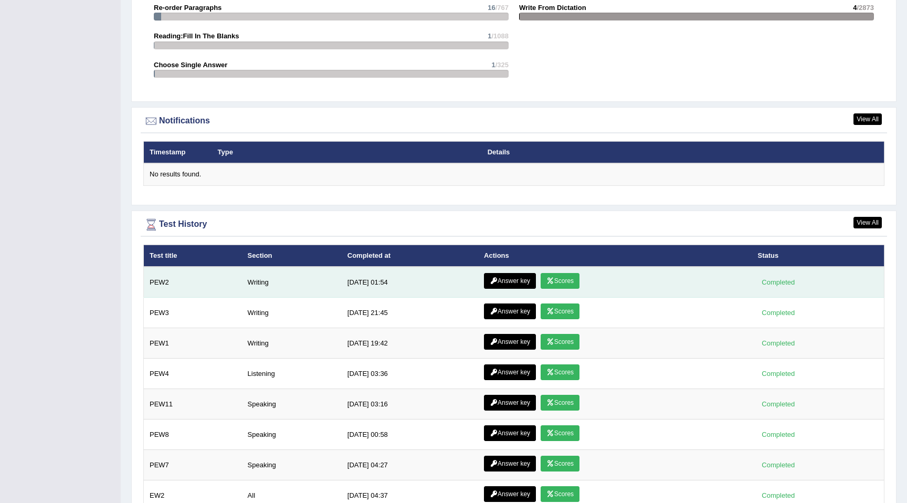
click at [504, 285] on link "Answer key" at bounding box center [510, 281] width 52 height 16
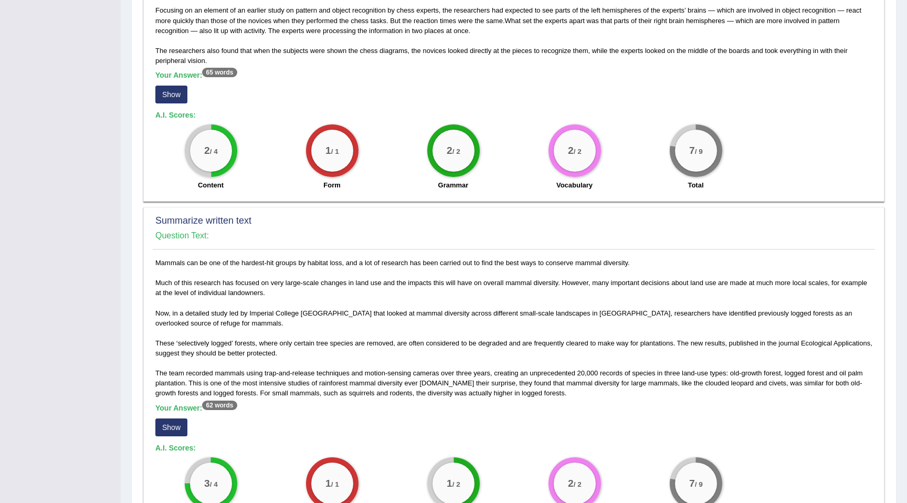
scroll to position [633, 0]
